Goal: Task Accomplishment & Management: Use online tool/utility

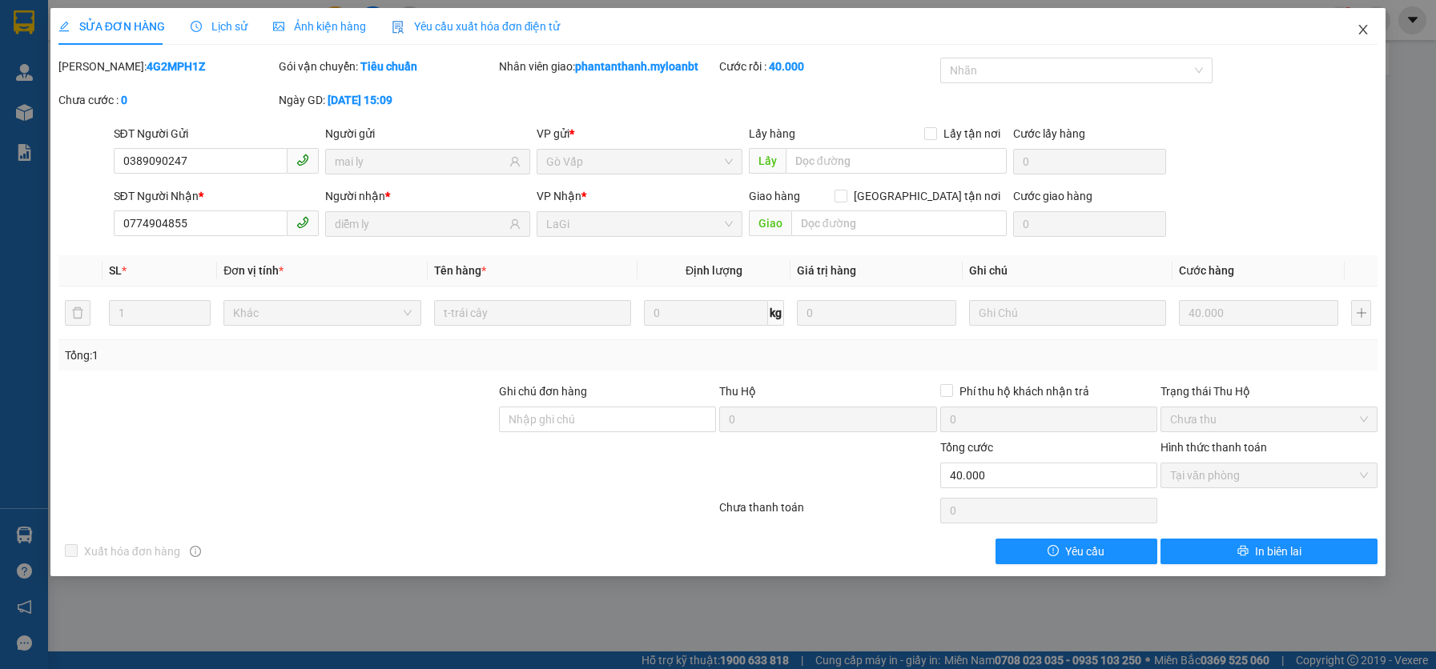
click at [1370, 27] on span "Close" at bounding box center [1362, 30] width 45 height 45
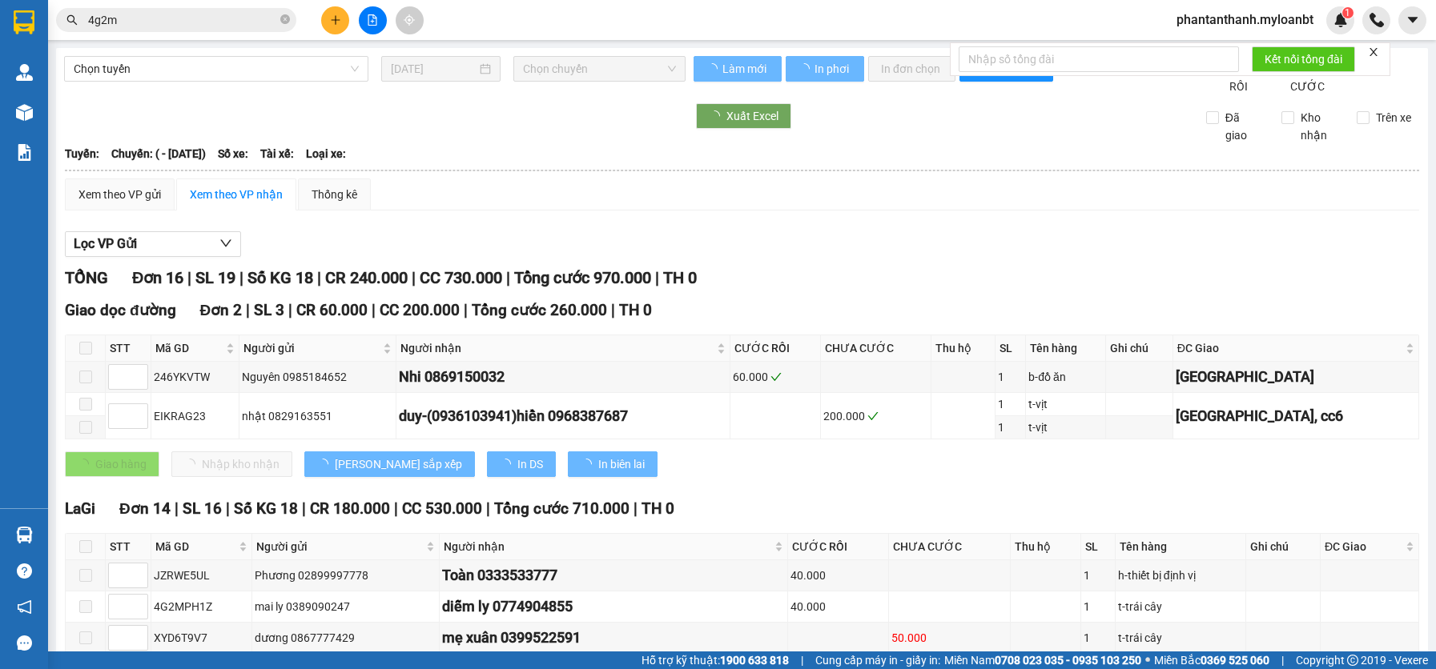
click at [943, 129] on div "Xuất Excel" at bounding box center [935, 116] width 484 height 26
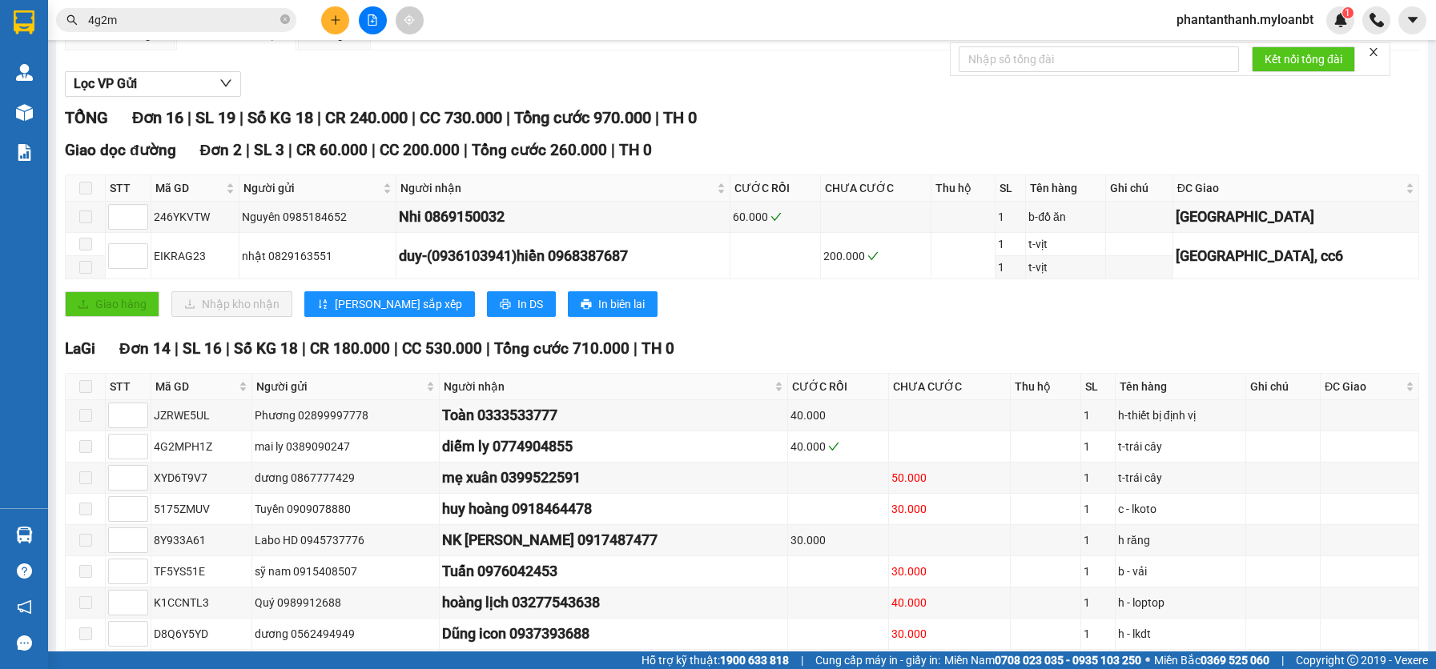
click at [249, 20] on input "4g2m" at bounding box center [182, 20] width 189 height 18
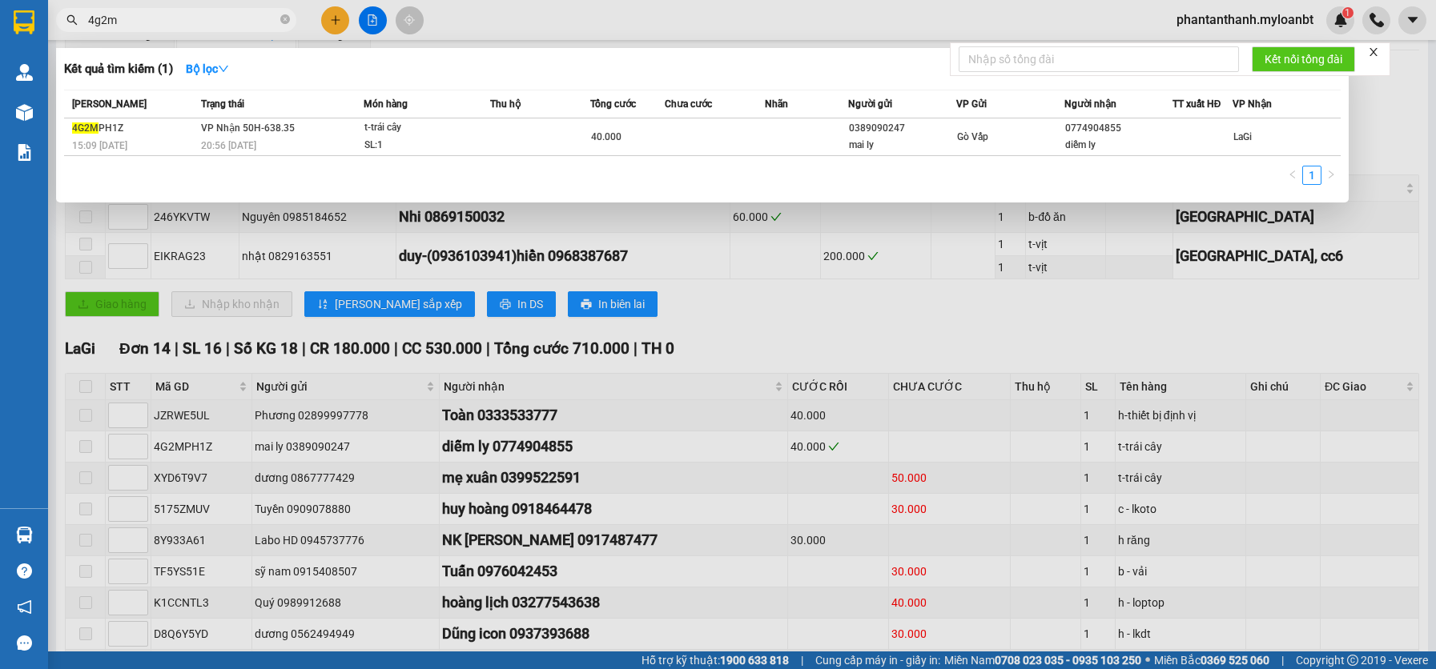
click at [249, 20] on input "4g2m" at bounding box center [182, 20] width 189 height 18
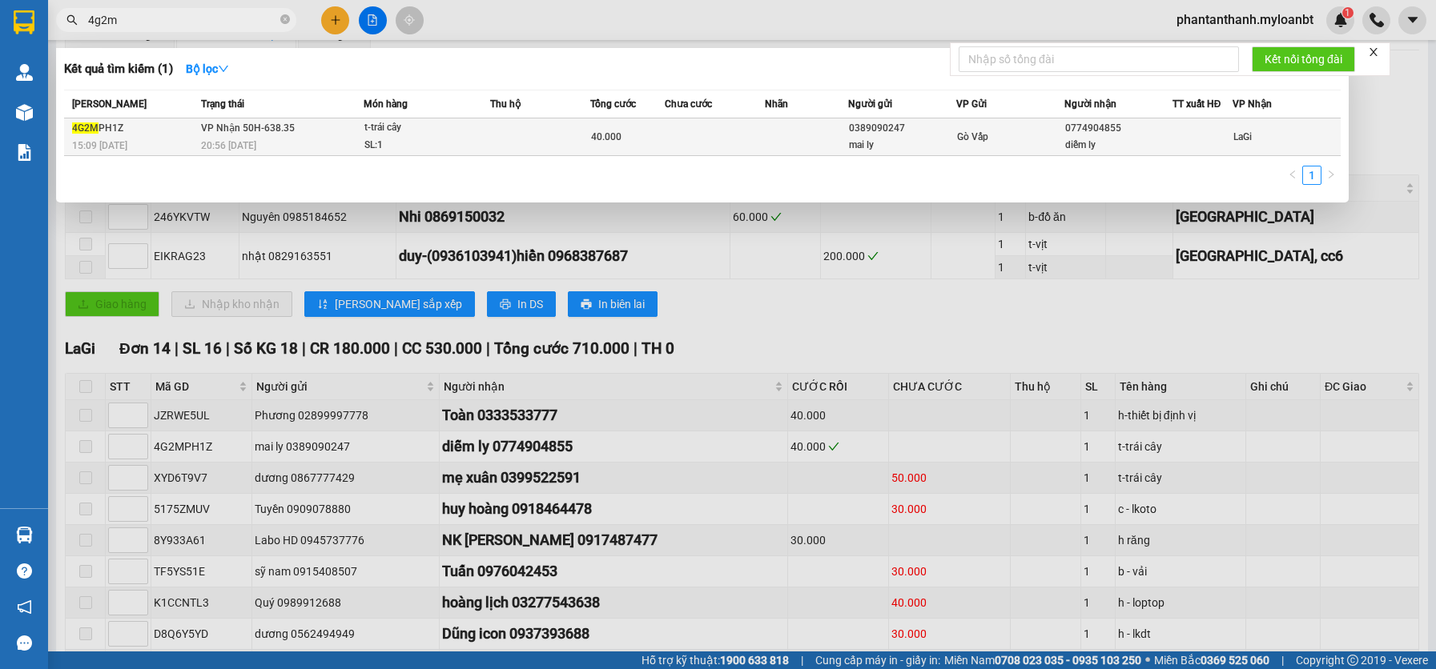
click at [661, 144] on div "40.000" at bounding box center [628, 137] width 74 height 18
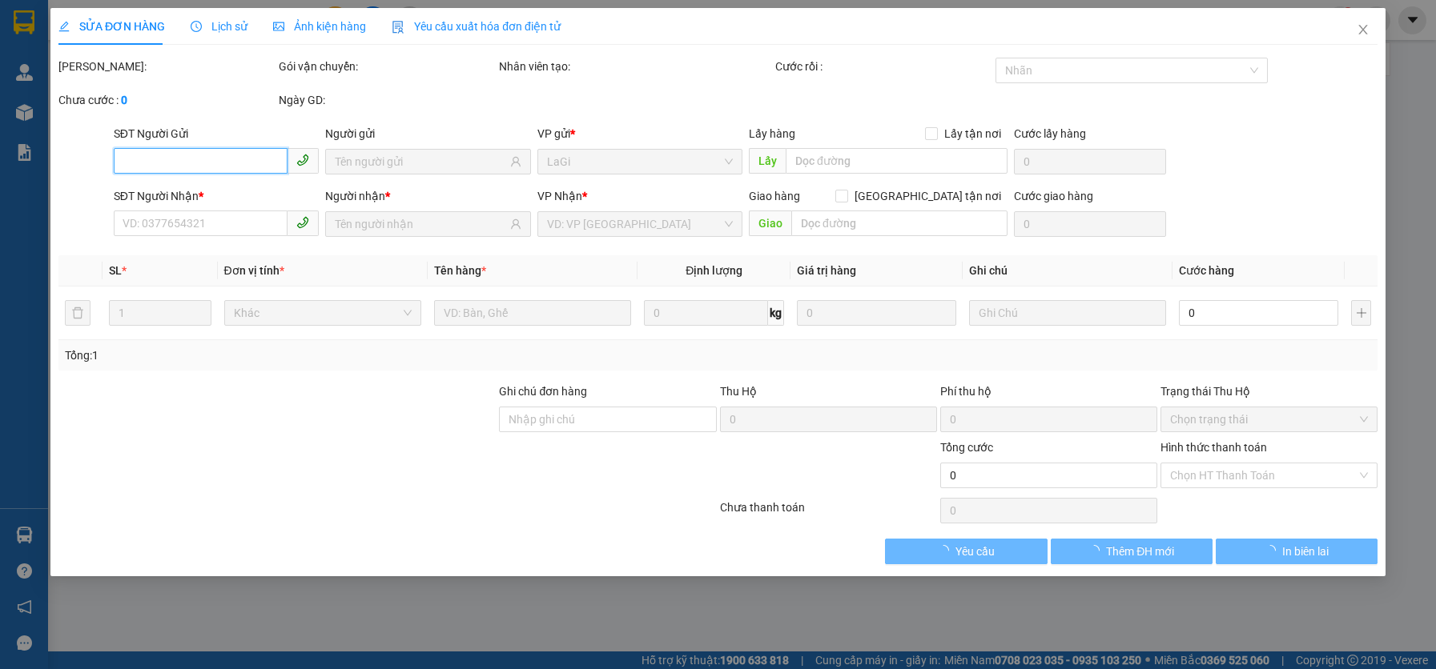
type input "0389090247"
type input "mai ly"
type input "0774904855"
type input "diễm ly"
type input "40.000"
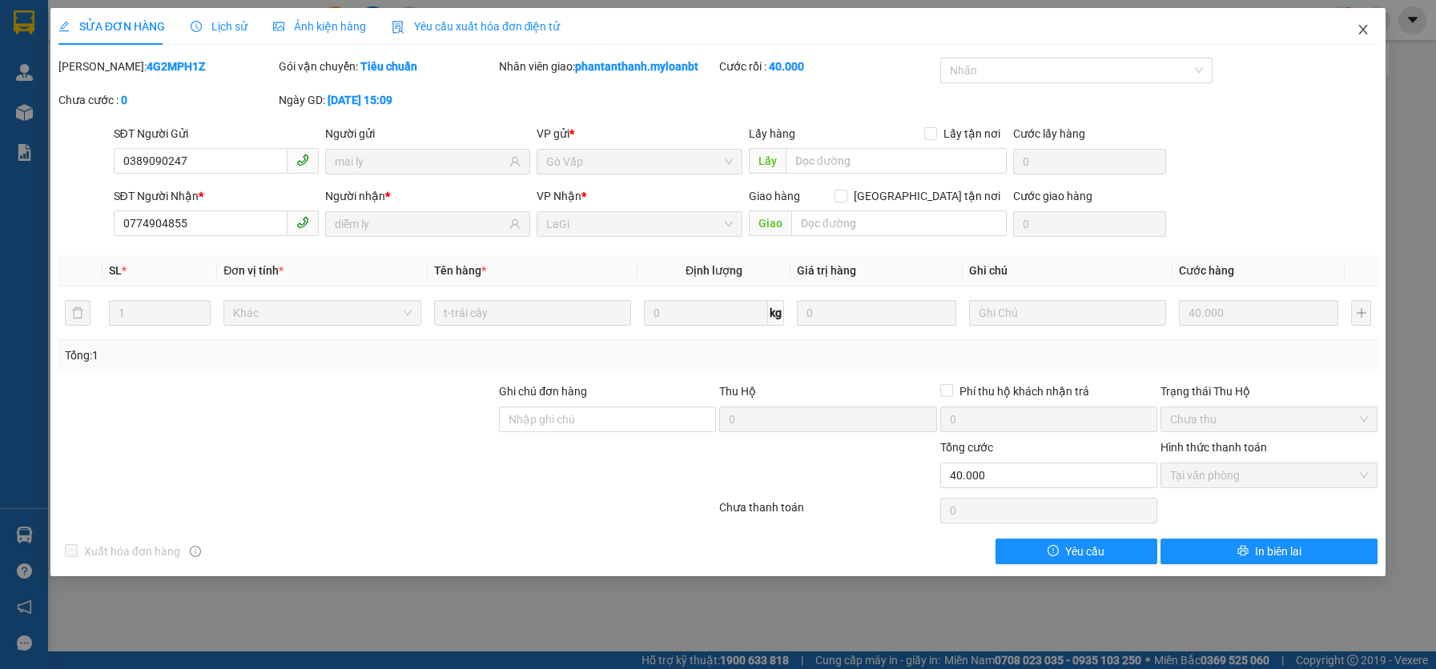
drag, startPoint x: 1370, startPoint y: 30, endPoint x: 1197, endPoint y: 7, distance: 174.5
click at [1370, 31] on span "Close" at bounding box center [1362, 30] width 45 height 45
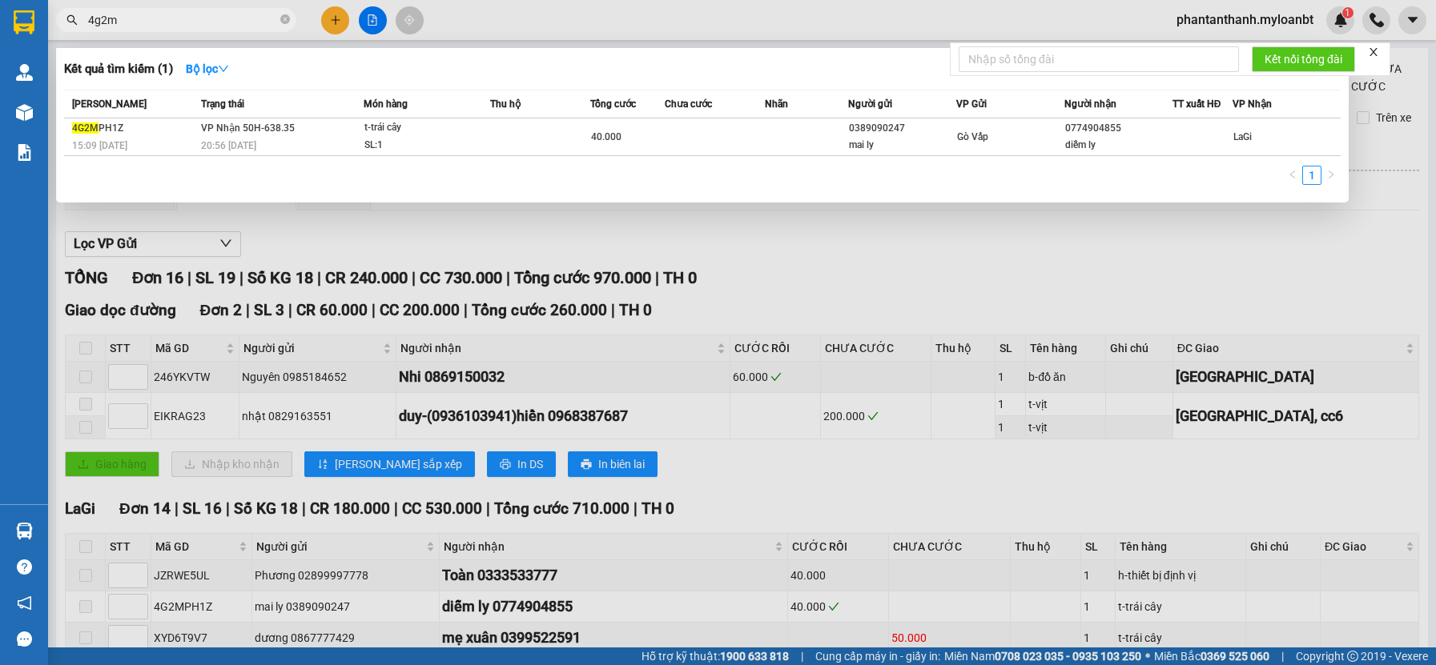
click at [235, 16] on input "4g2m" at bounding box center [182, 20] width 189 height 18
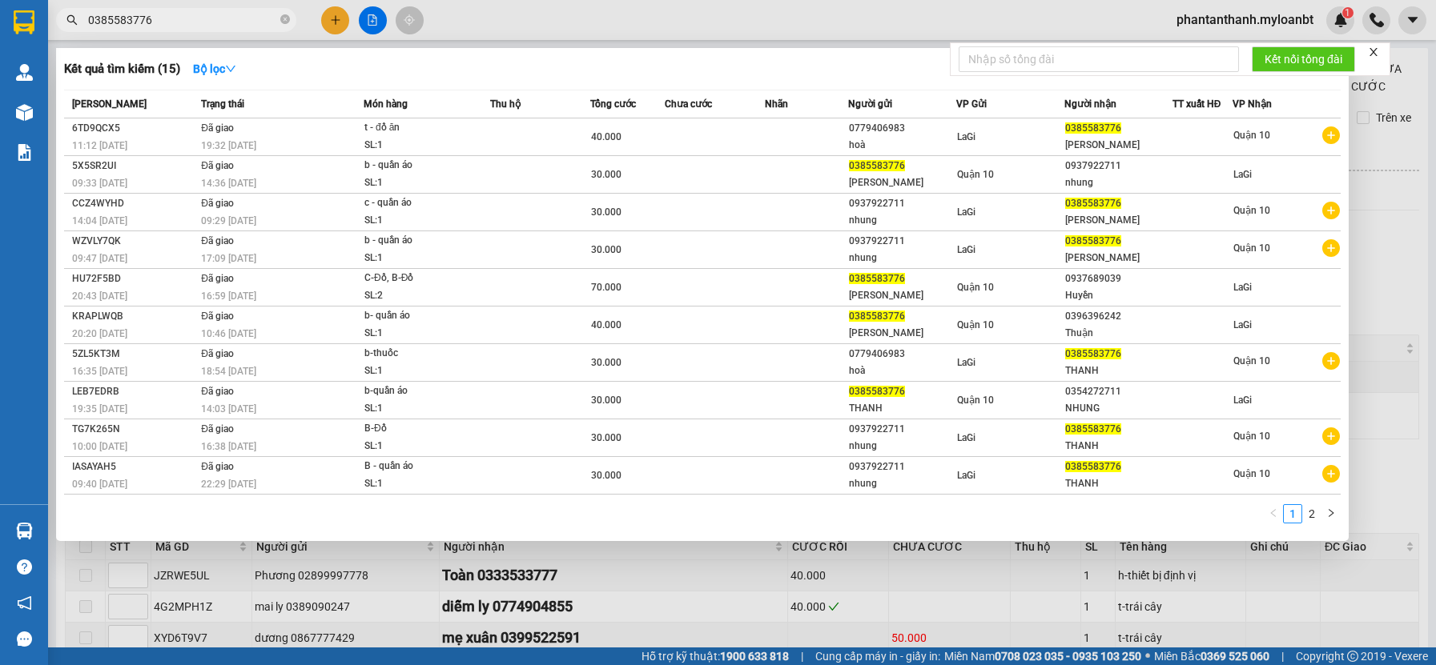
type input "0385583776"
click at [551, 78] on div "Kết quả tìm kiếm ( 15 ) Bộ lọc" at bounding box center [702, 69] width 1276 height 26
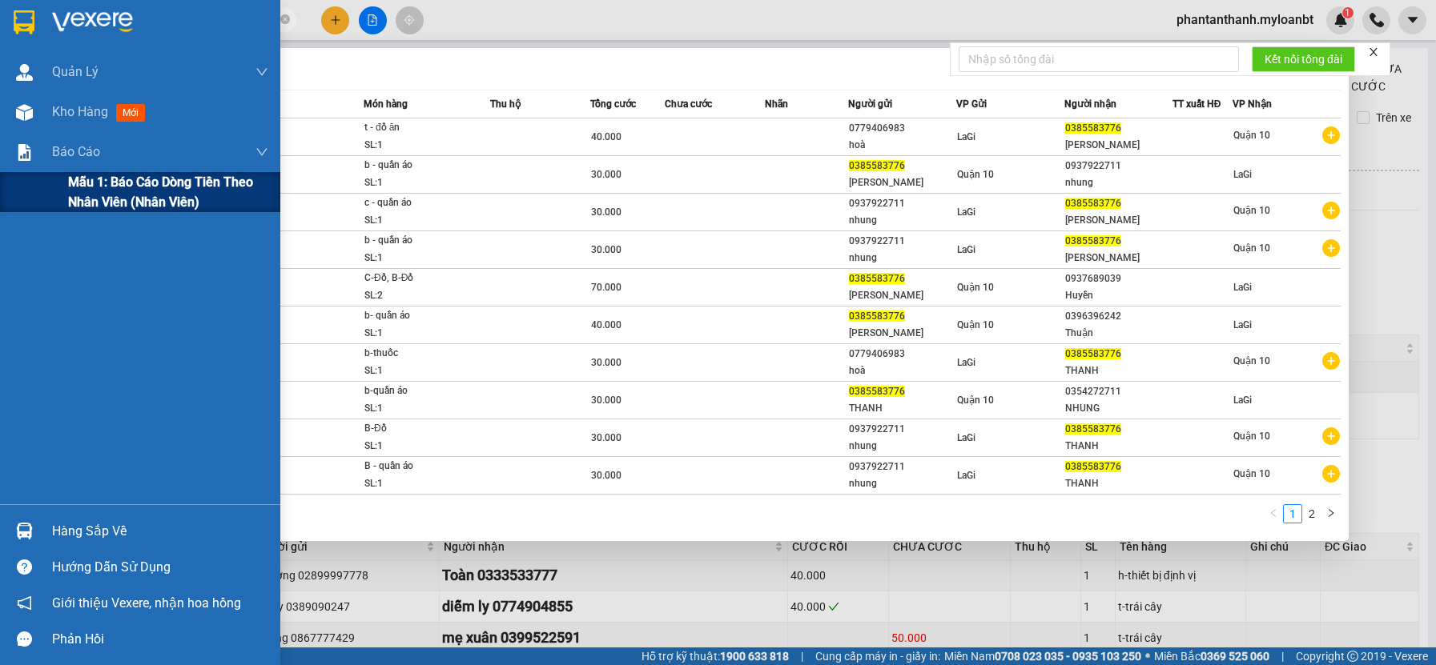
click at [86, 191] on span "Mẫu 1: Báo cáo dòng tiền theo nhân viên (Nhân viên)" at bounding box center [168, 192] width 200 height 40
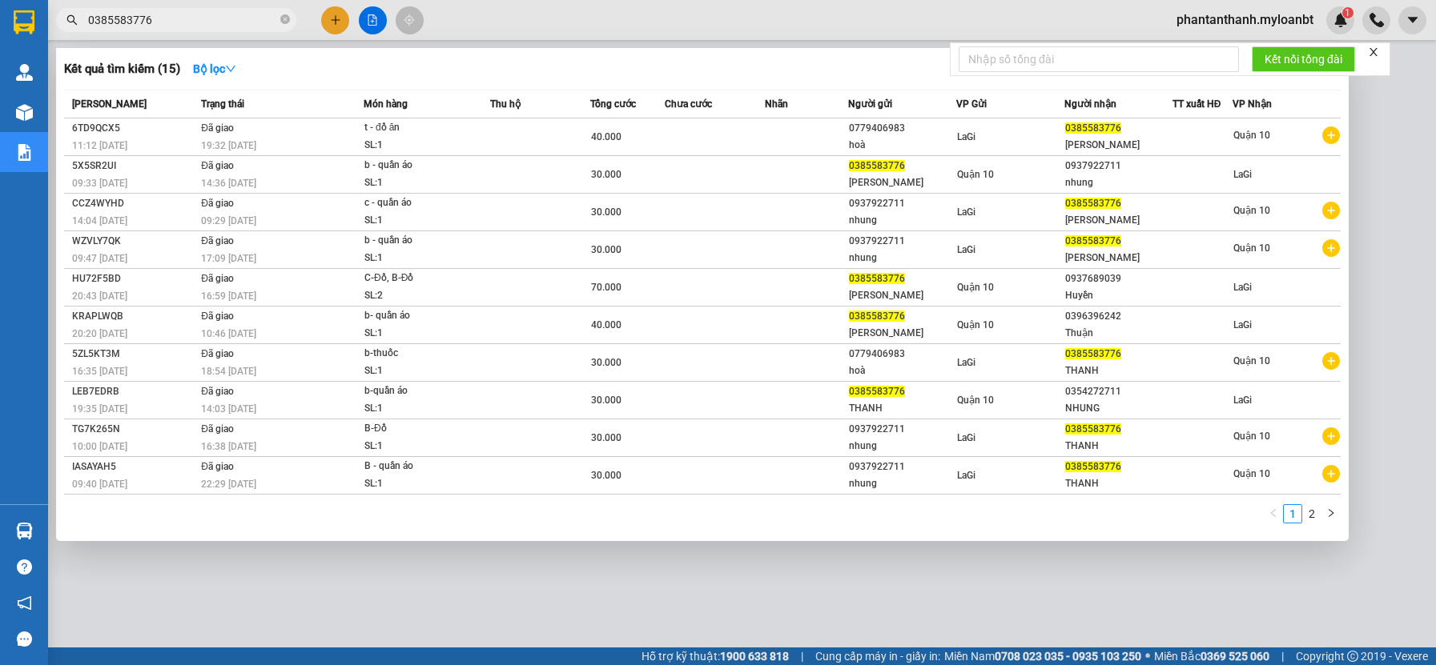
click at [931, 588] on div at bounding box center [718, 332] width 1436 height 665
